Goal: Navigation & Orientation: Find specific page/section

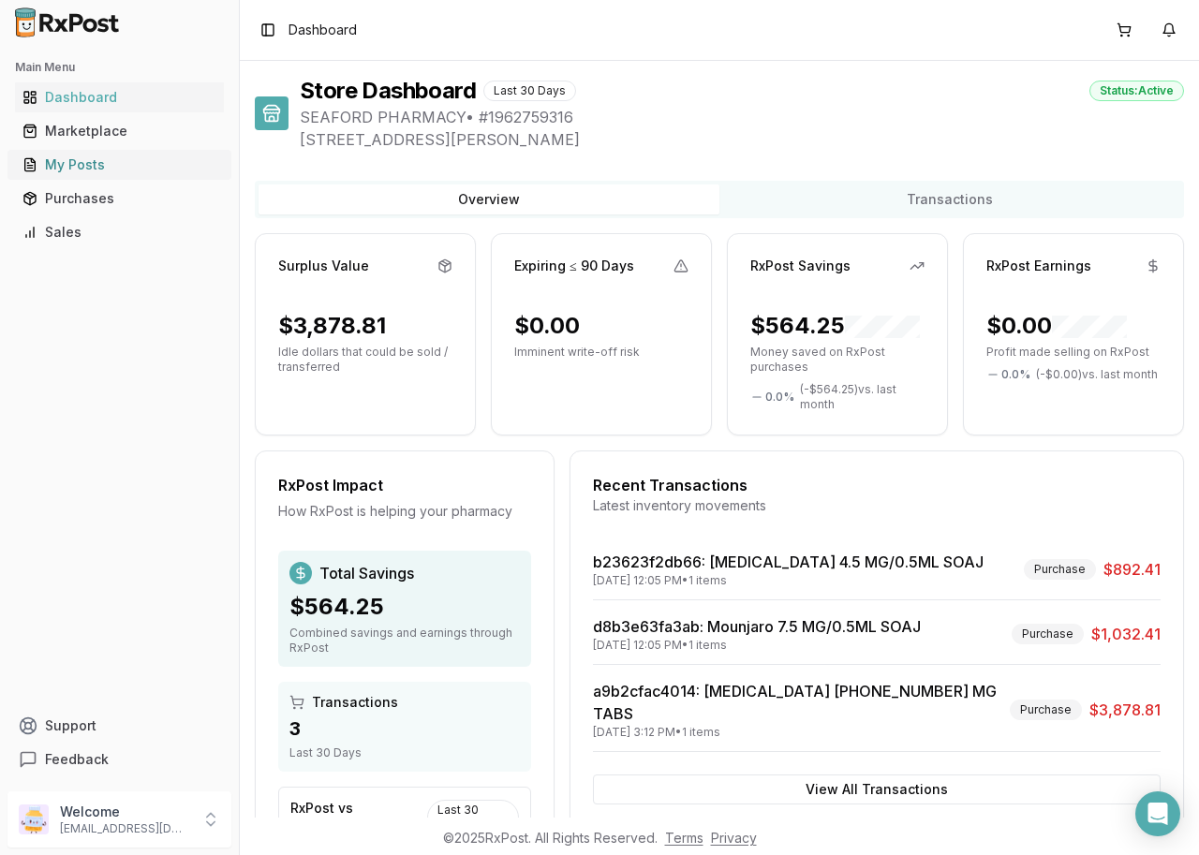
click at [75, 162] on div "My Posts" at bounding box center [119, 165] width 194 height 19
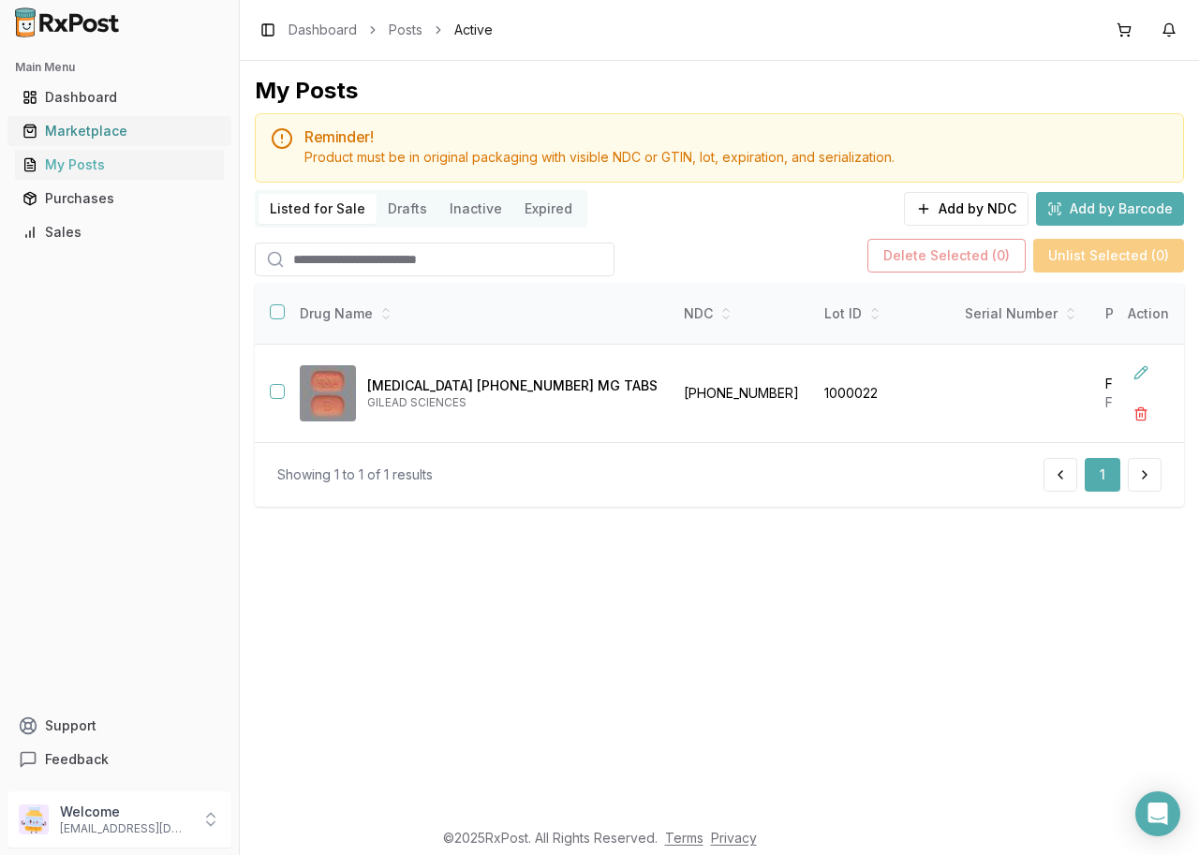
click at [81, 126] on div "Marketplace" at bounding box center [119, 131] width 194 height 19
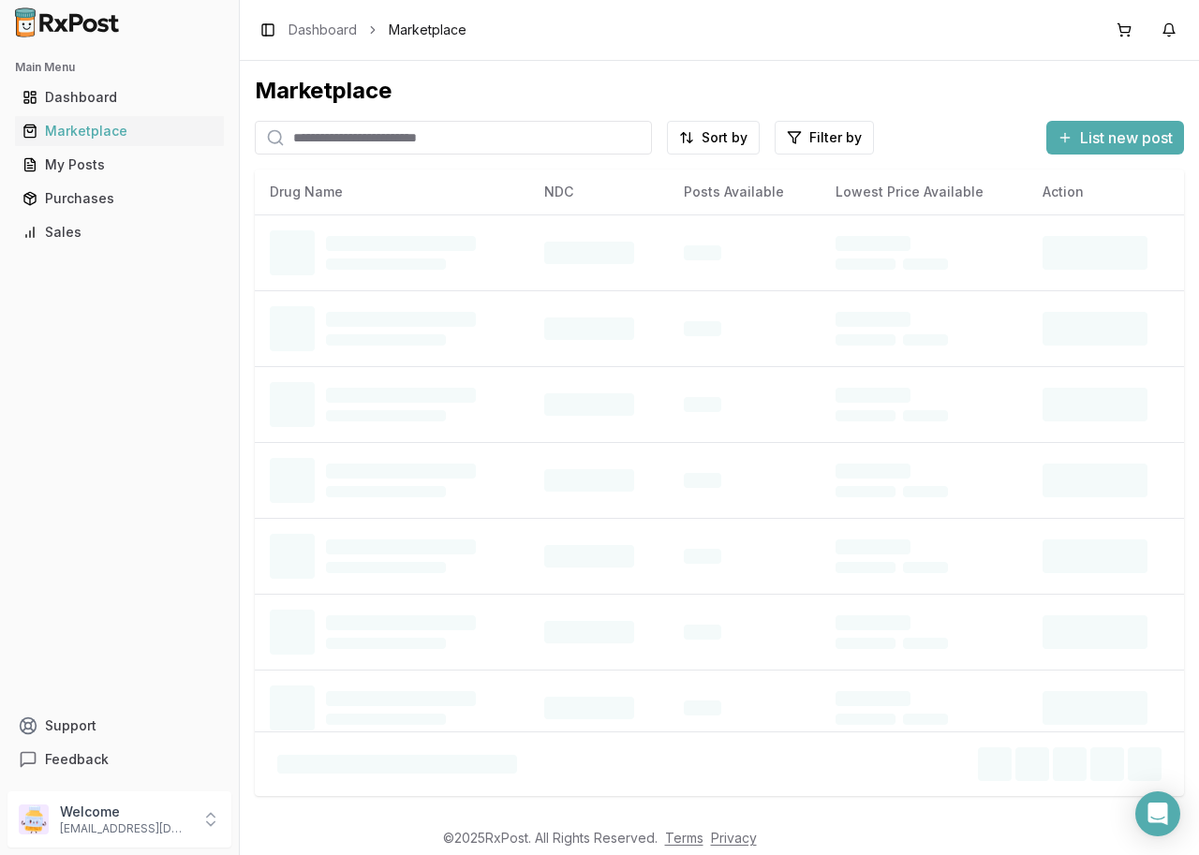
click at [126, 337] on div "Main Menu Dashboard Marketplace My Posts Purchases Sales Support Feedback" at bounding box center [119, 414] width 239 height 739
click at [85, 96] on div "Dashboard" at bounding box center [119, 97] width 194 height 19
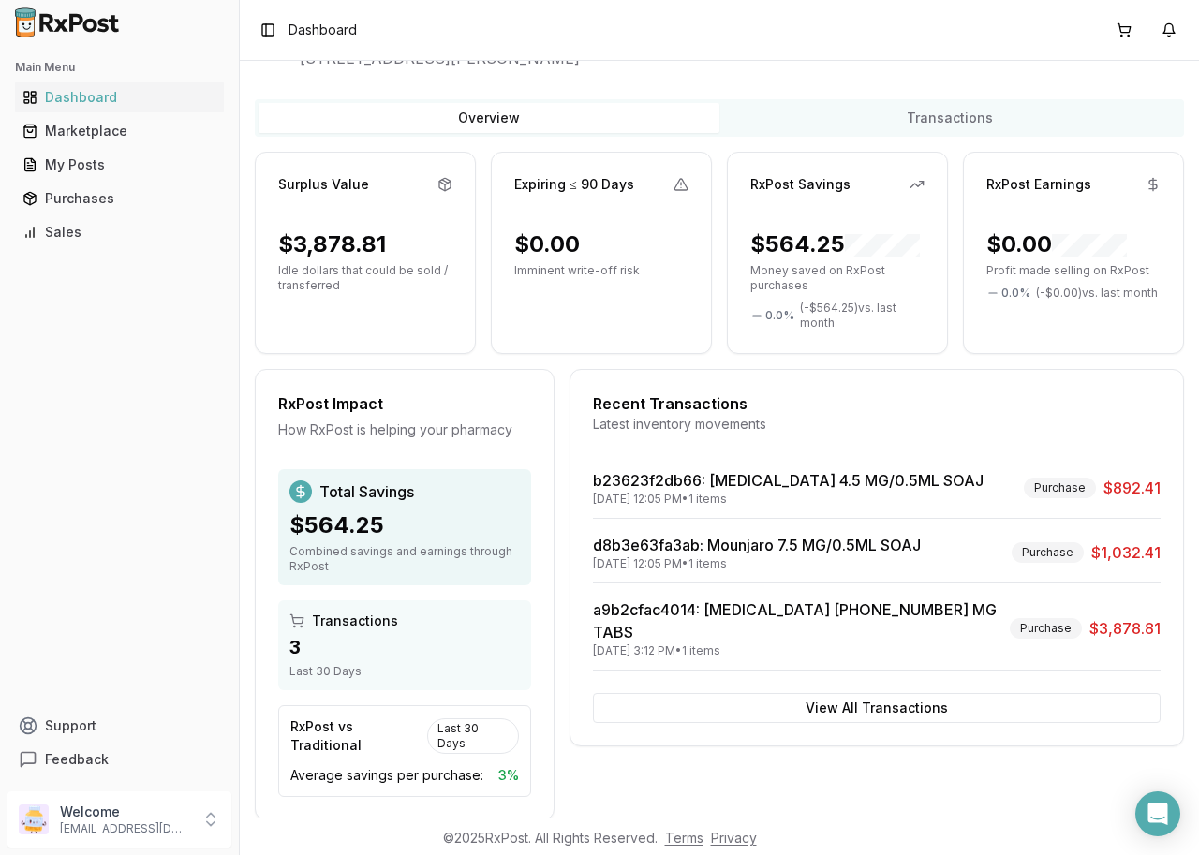
scroll to position [94, 0]
